Goal: Task Accomplishment & Management: Manage account settings

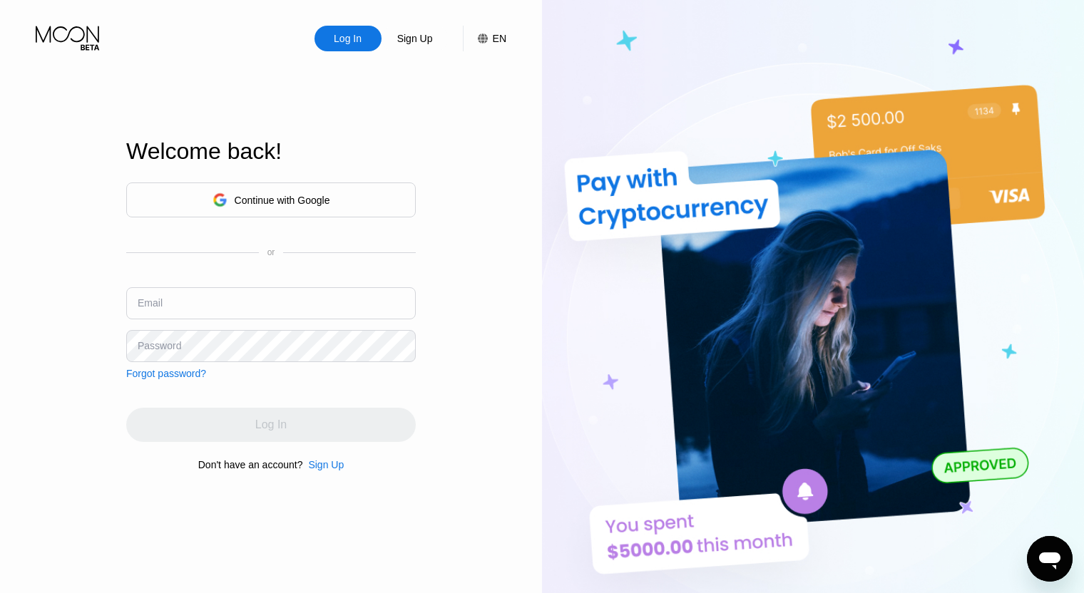
click at [315, 300] on input "text" at bounding box center [271, 303] width 290 height 32
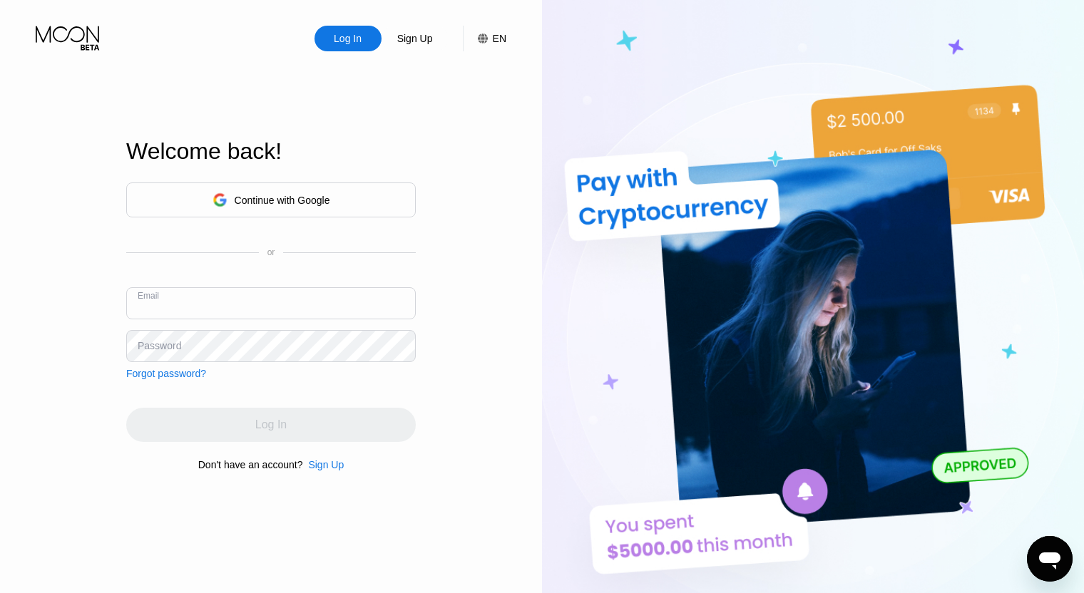
click at [315, 300] on input "text" at bounding box center [271, 303] width 290 height 32
paste input "[EMAIL_ADDRESS][DOMAIN_NAME]"
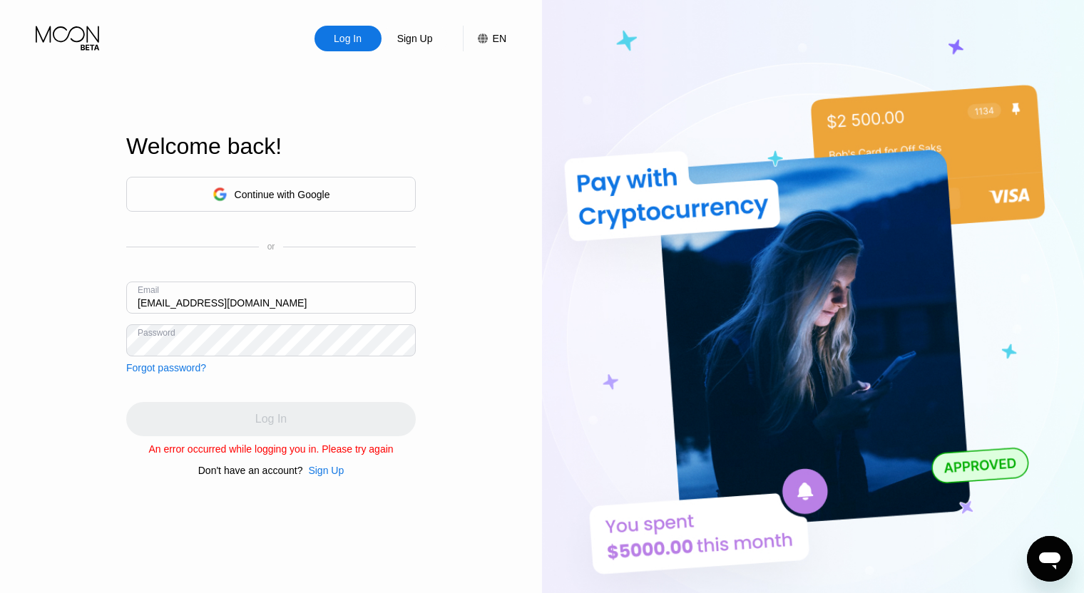
click at [158, 300] on input "[EMAIL_ADDRESS][DOMAIN_NAME]" at bounding box center [271, 298] width 290 height 32
type input "[EMAIL_ADDRESS][DOMAIN_NAME]"
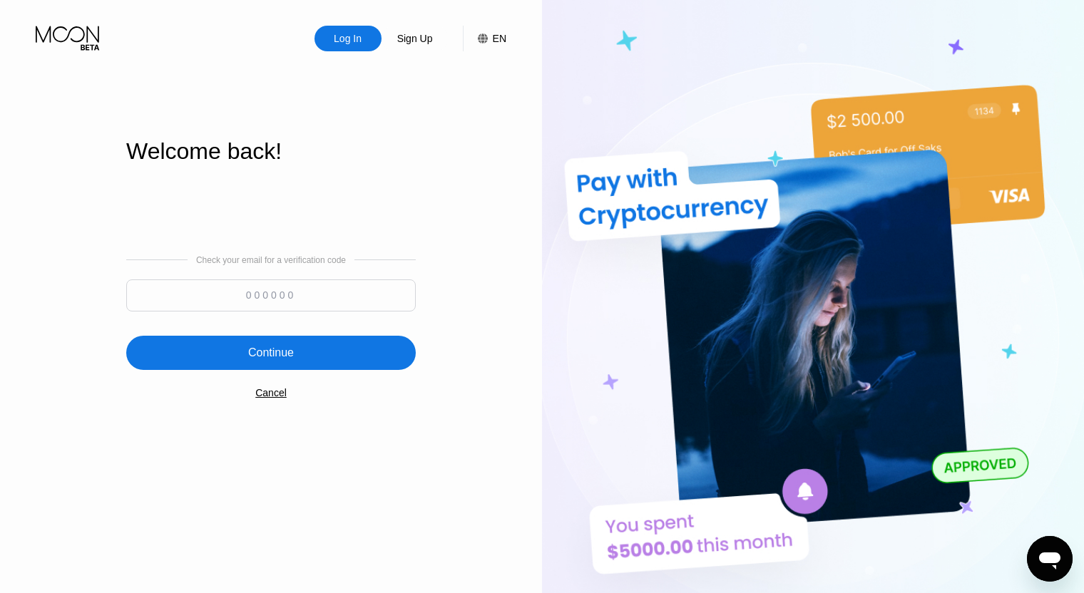
click at [358, 290] on input at bounding box center [271, 296] width 290 height 32
paste input "995402"
type input "995402"
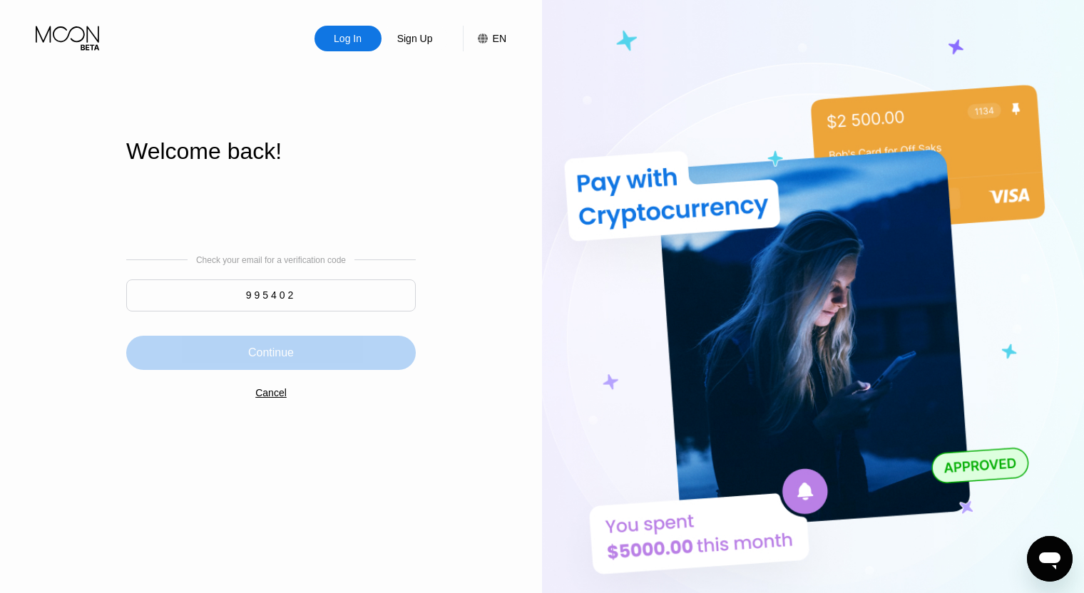
click at [328, 359] on div "Continue" at bounding box center [271, 353] width 290 height 34
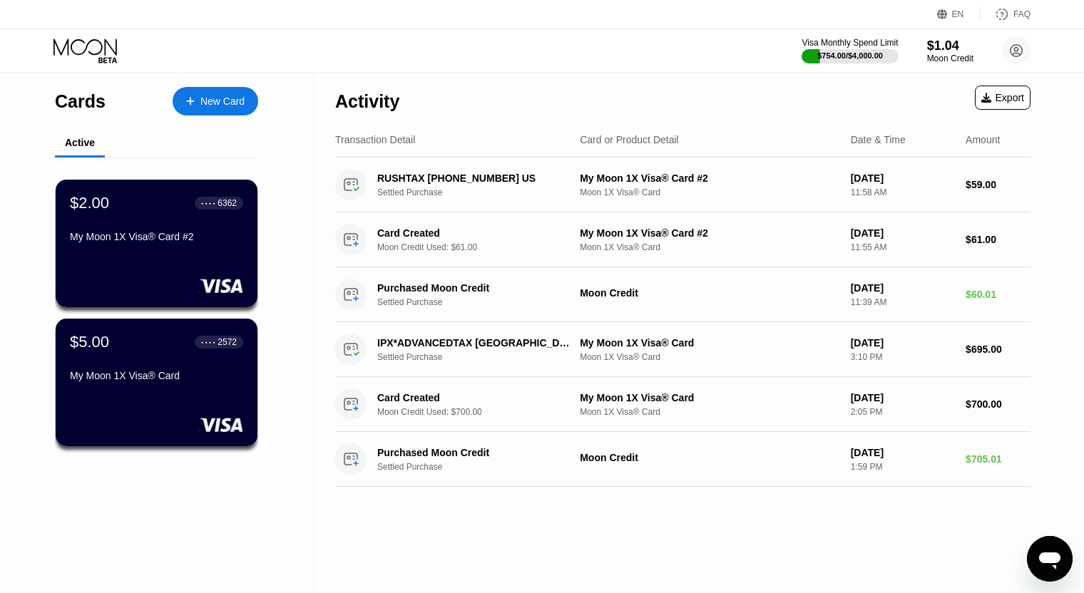
click at [422, 525] on div "Activity Export Transaction Detail Card or Product Detail Date & Time Amount RU…" at bounding box center [683, 333] width 738 height 521
